Goal: Navigation & Orientation: Find specific page/section

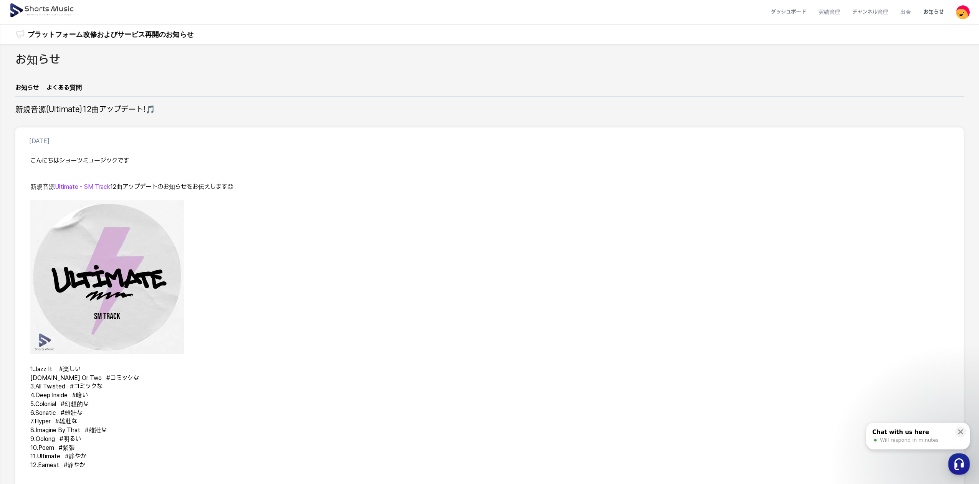
click at [48, 11] on img at bounding box center [42, 10] width 66 height 21
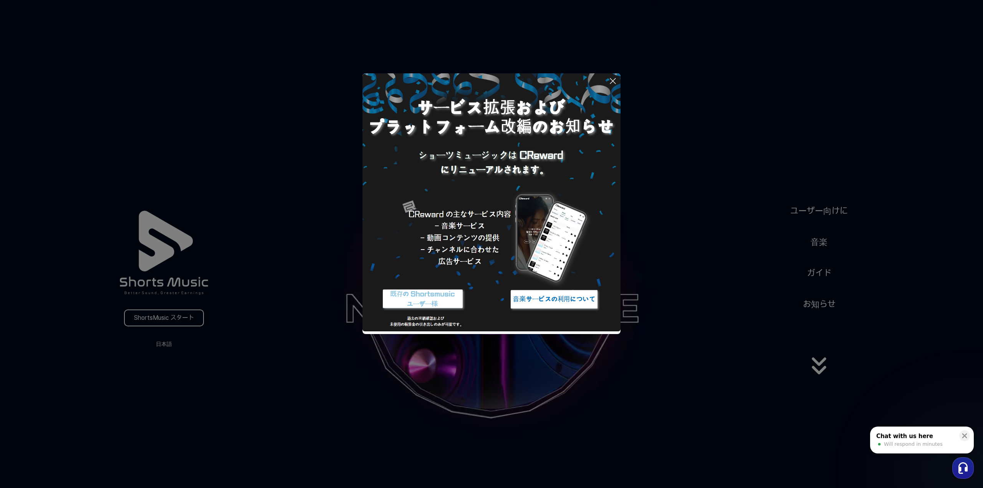
click at [158, 321] on button at bounding box center [491, 244] width 983 height 488
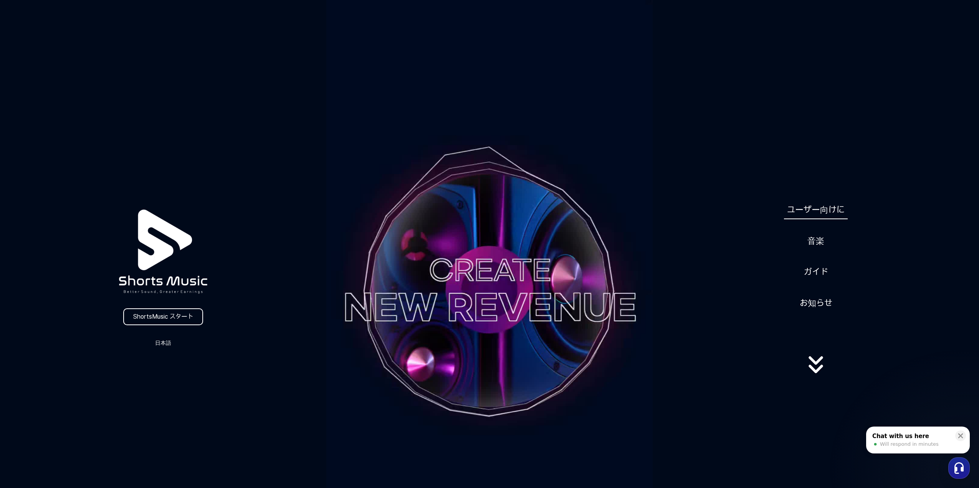
click at [822, 210] on link "ユーザー向けに" at bounding box center [816, 209] width 64 height 19
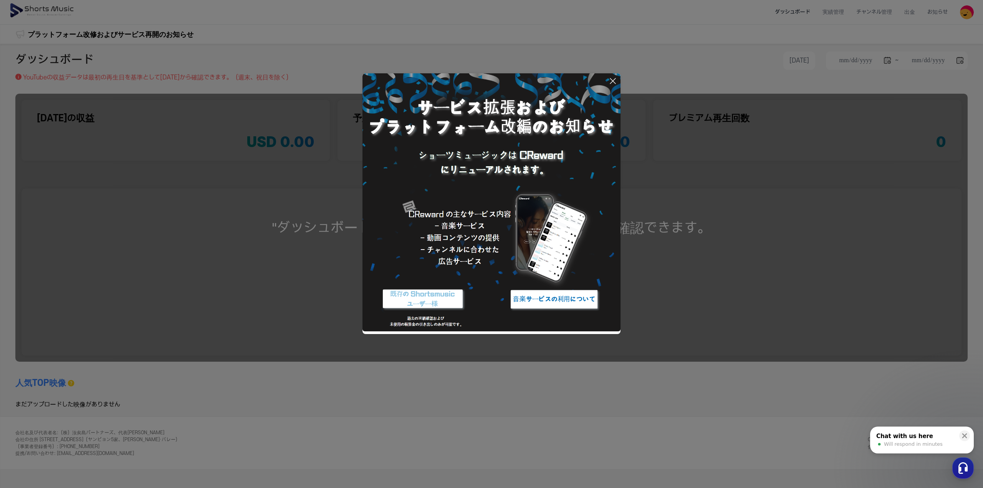
click at [439, 299] on img at bounding box center [423, 299] width 96 height 29
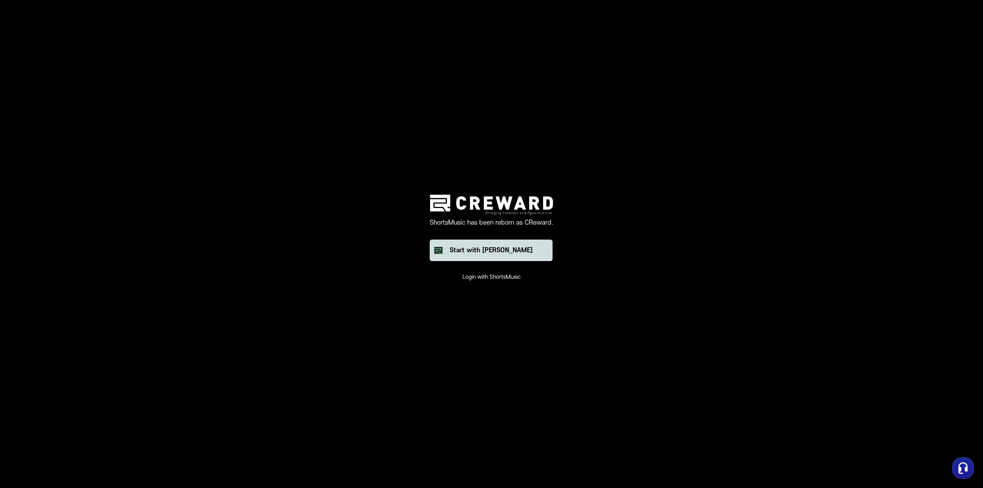
click at [484, 247] on div "Start with Creward" at bounding box center [491, 250] width 83 height 9
